Goal: Task Accomplishment & Management: Manage account settings

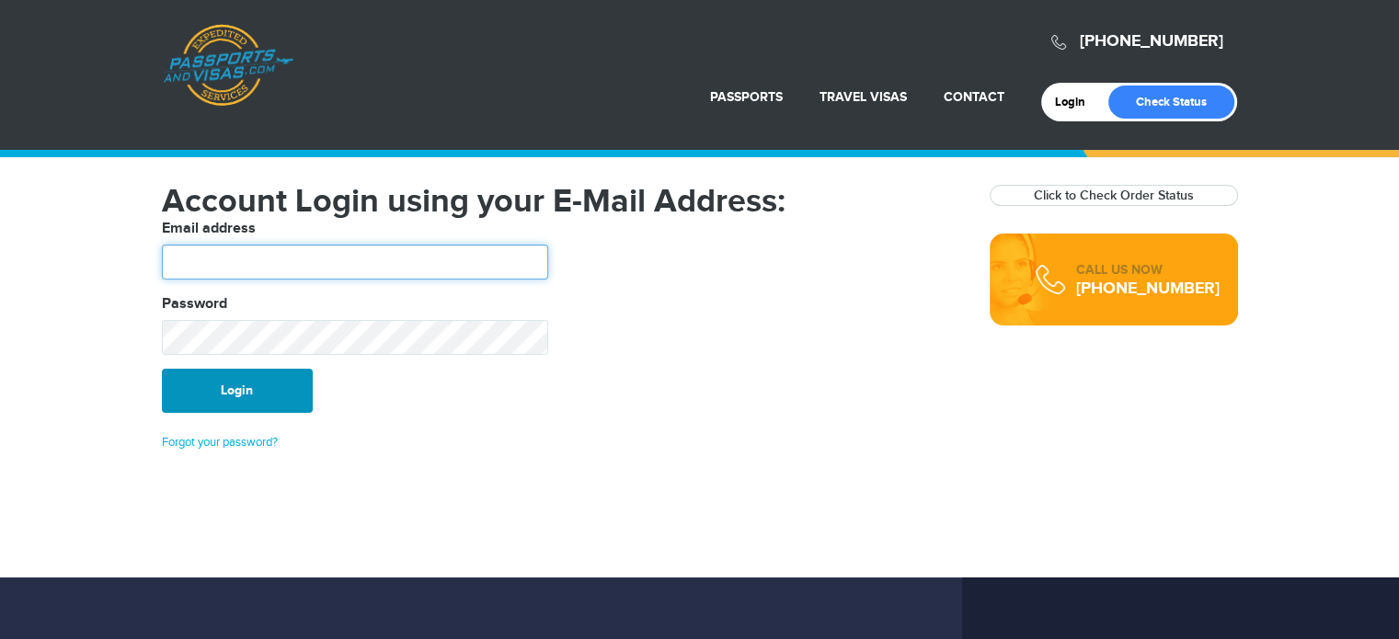
type input "**********"
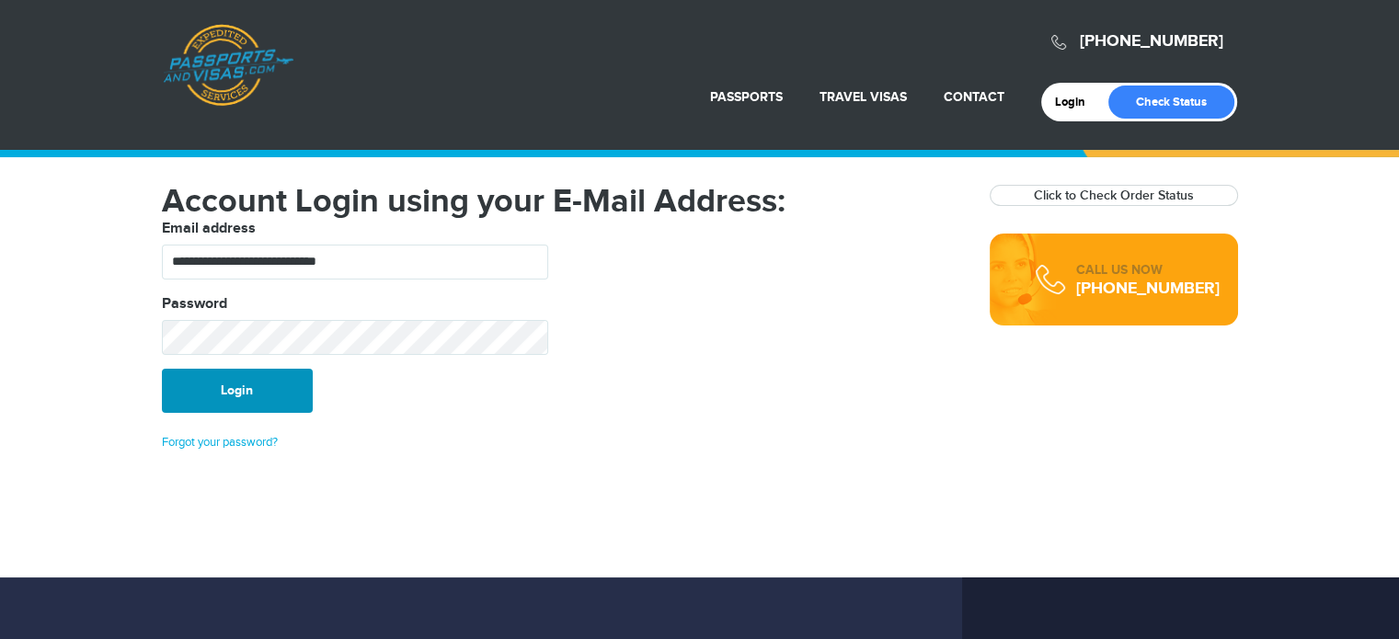
click at [282, 378] on button "Login" at bounding box center [237, 391] width 151 height 44
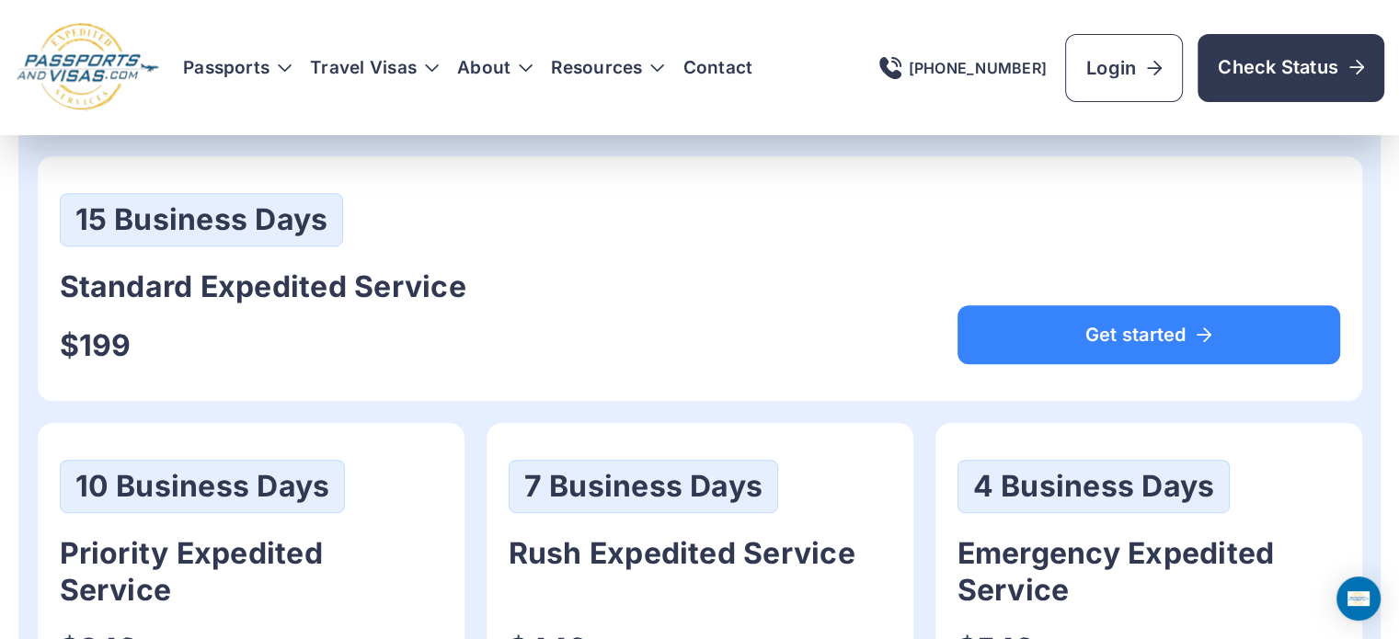
scroll to position [1012, 0]
click at [675, 170] on div "15 Business Days Standard Expedited Service $199 Get started" at bounding box center [700, 278] width 1325 height 245
click at [923, 595] on div "10 Business Days Priority Expedited Service $349 Get started" at bounding box center [700, 626] width 1325 height 407
click at [1237, 193] on div "15 Business Days Standard Expedited Service $199 Get started" at bounding box center [700, 278] width 1280 height 171
click at [1212, 234] on div "15 Business Days Standard Expedited Service $199 Get started" at bounding box center [700, 278] width 1280 height 171
